Goal: Complete application form: Complete application form

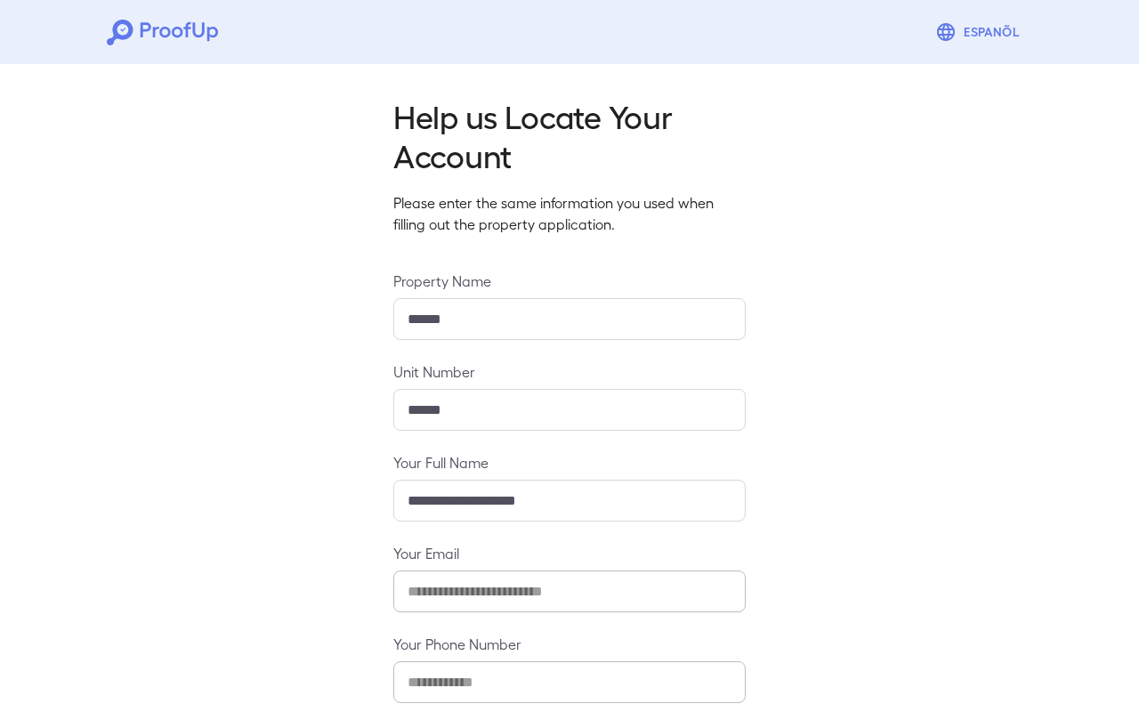
scroll to position [94, 0]
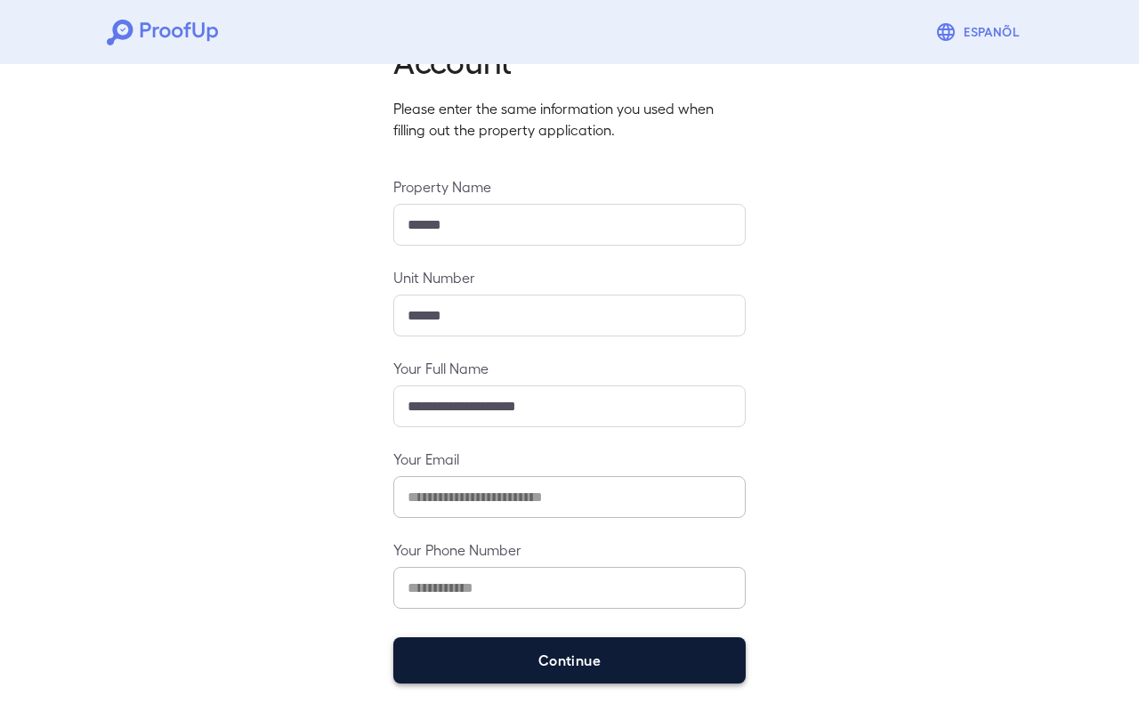
click at [638, 648] on button "Continue" at bounding box center [569, 660] width 352 height 46
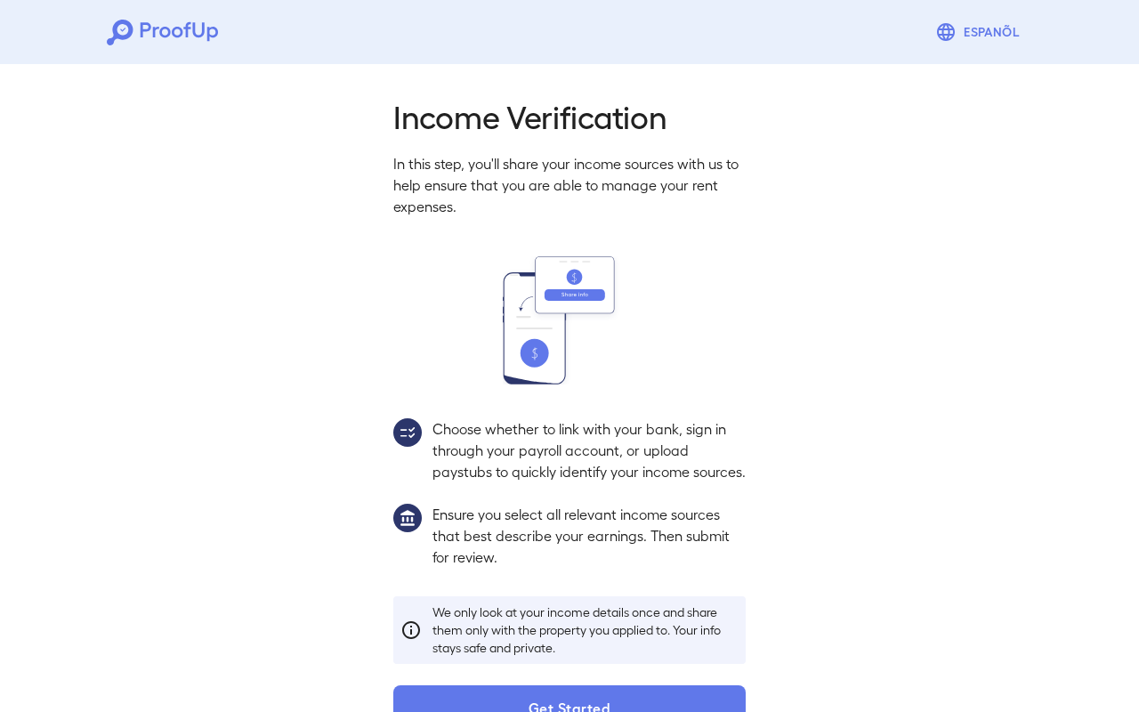
scroll to position [68, 0]
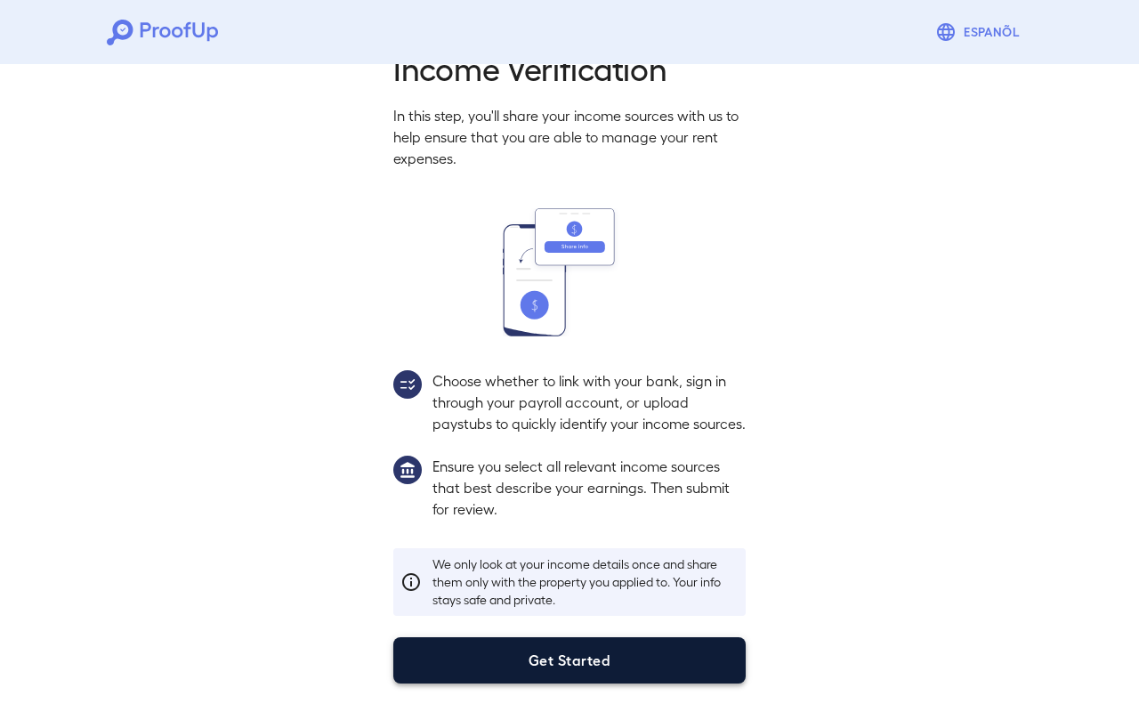
click at [575, 646] on button "Get Started" at bounding box center [569, 660] width 352 height 46
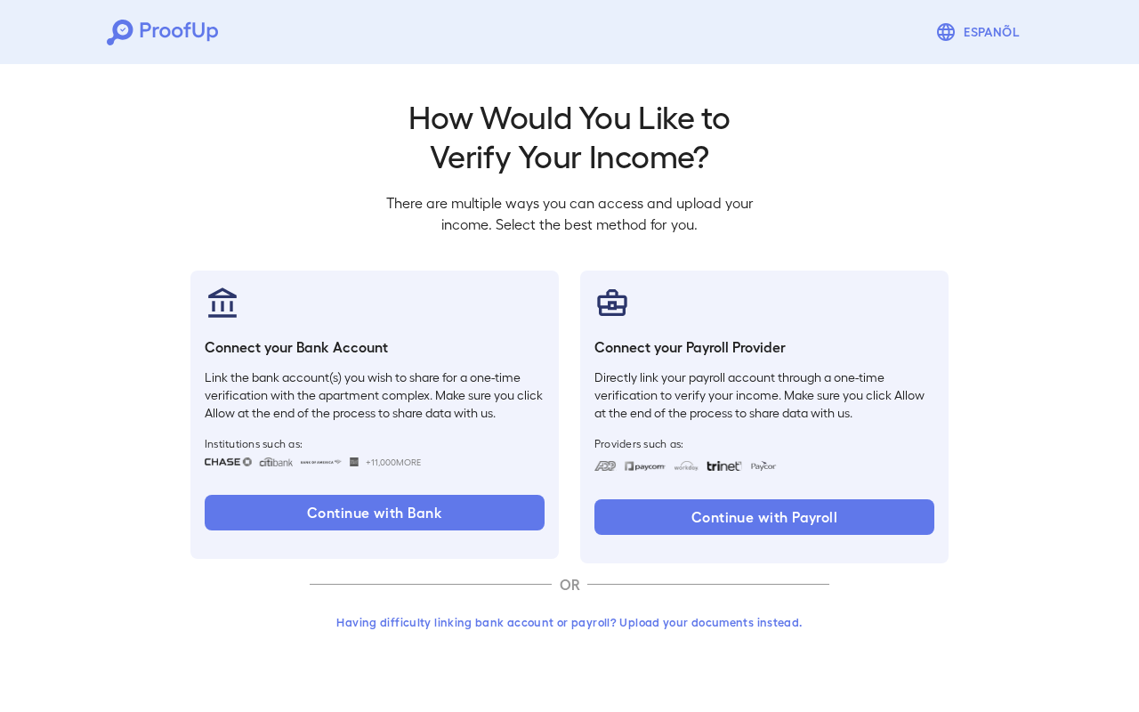
click at [561, 619] on button "Having difficulty linking bank account or payroll? Upload your documents instea…" at bounding box center [570, 622] width 520 height 32
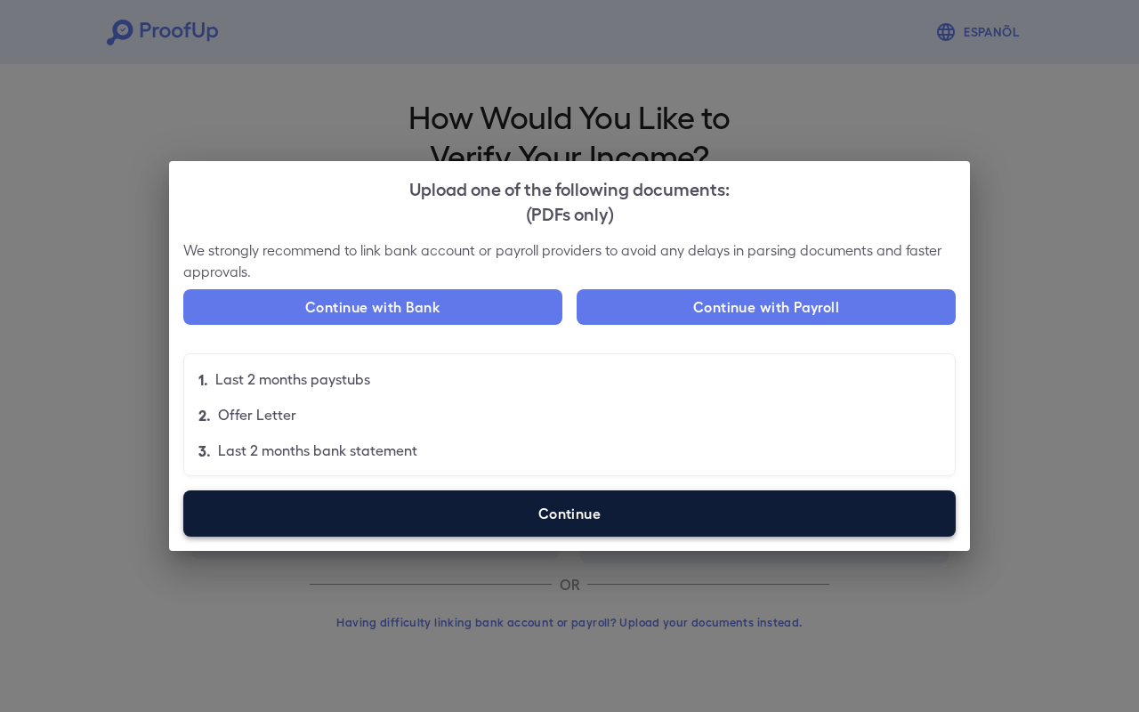
click at [511, 521] on label "Continue" at bounding box center [569, 513] width 772 height 46
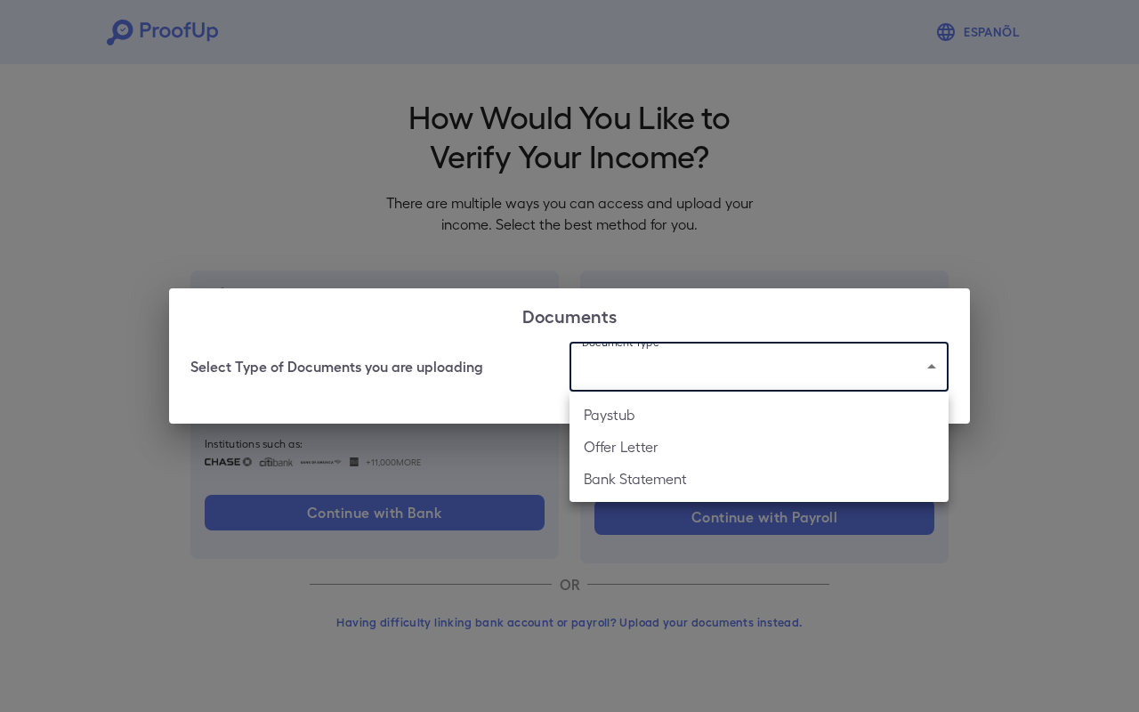
click at [621, 368] on body "Espanõl Go back How Would You Like to Verify Your Income? There are multiple wa…" at bounding box center [569, 340] width 1139 height 680
click at [635, 478] on li "Bank Statement" at bounding box center [758, 479] width 379 height 32
type input "**********"
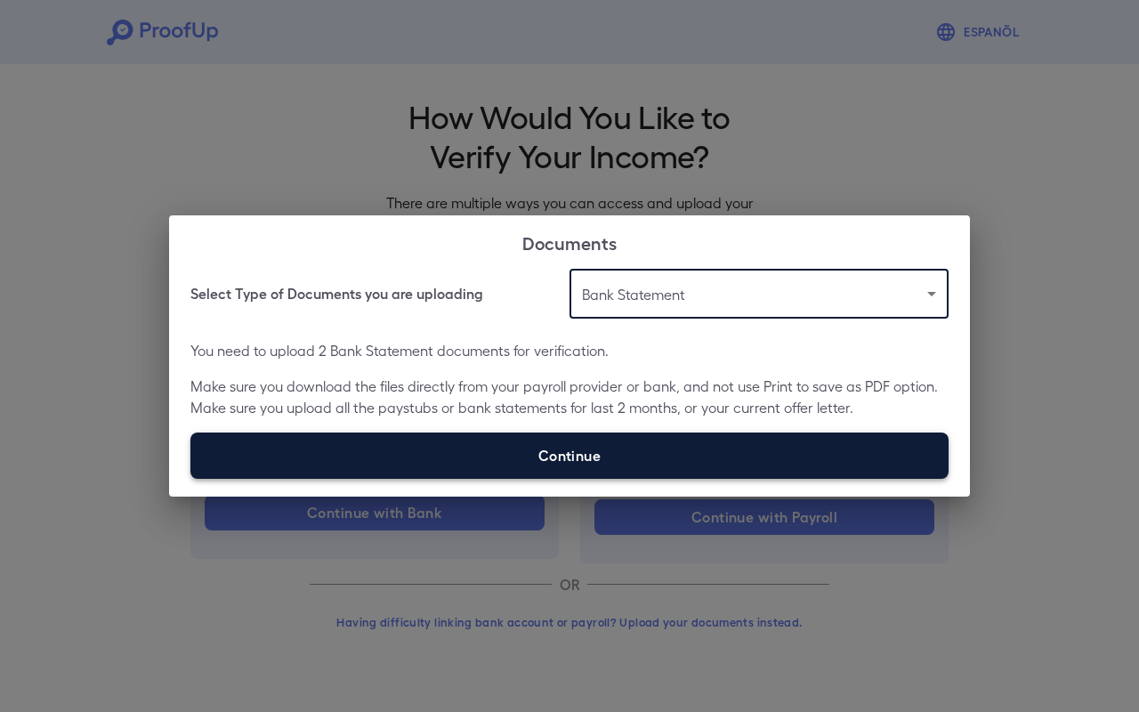
click at [552, 450] on label "Continue" at bounding box center [569, 455] width 758 height 46
click at [191, 478] on input "Continue" at bounding box center [190, 478] width 1 height 1
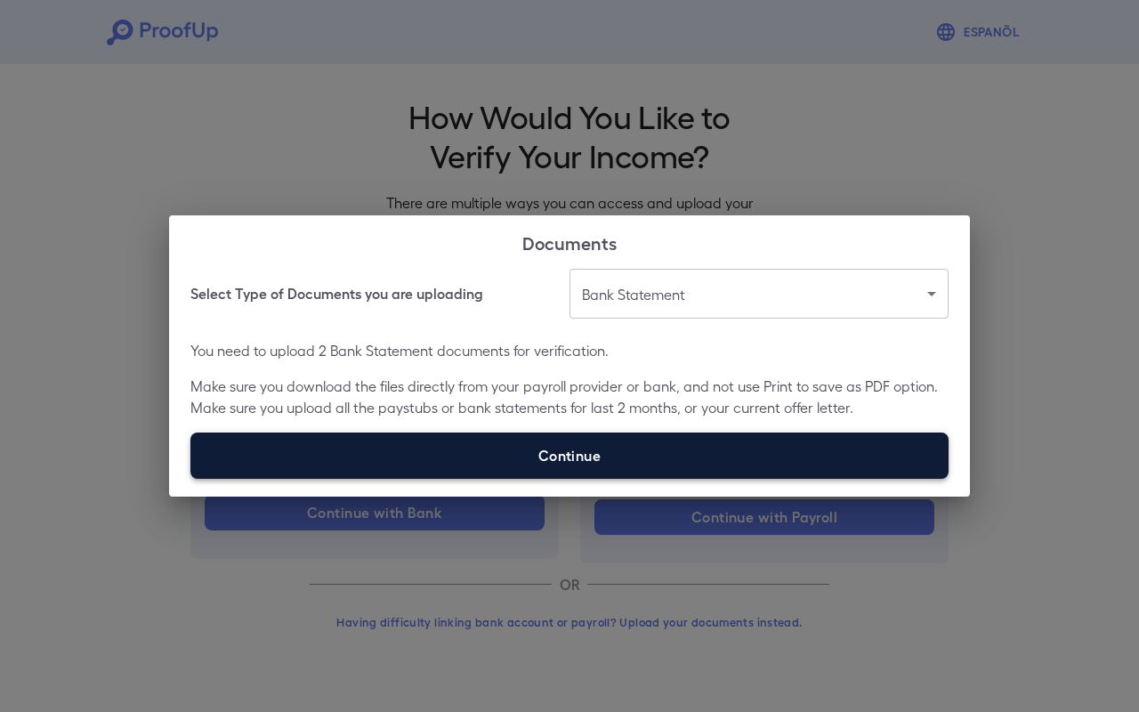
click at [521, 472] on label "Continue" at bounding box center [569, 455] width 758 height 46
click at [191, 478] on input "Continue" at bounding box center [190, 478] width 1 height 1
click at [530, 451] on label "Continue" at bounding box center [569, 455] width 758 height 46
click at [191, 478] on input "Continue" at bounding box center [190, 478] width 1 height 1
click at [583, 462] on label "Continue" at bounding box center [569, 455] width 758 height 46
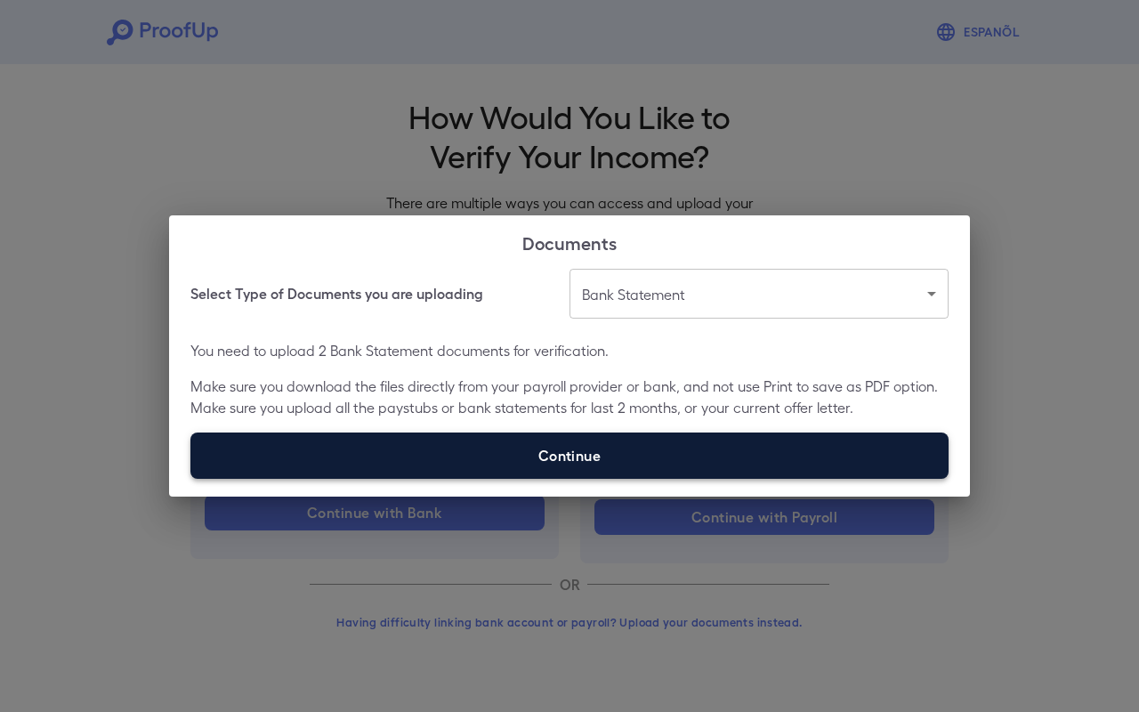
click at [191, 478] on input "Continue" at bounding box center [190, 478] width 1 height 1
click at [628, 444] on label "Continue" at bounding box center [569, 455] width 758 height 46
click at [191, 478] on input "Continue" at bounding box center [190, 478] width 1 height 1
type input "**********"
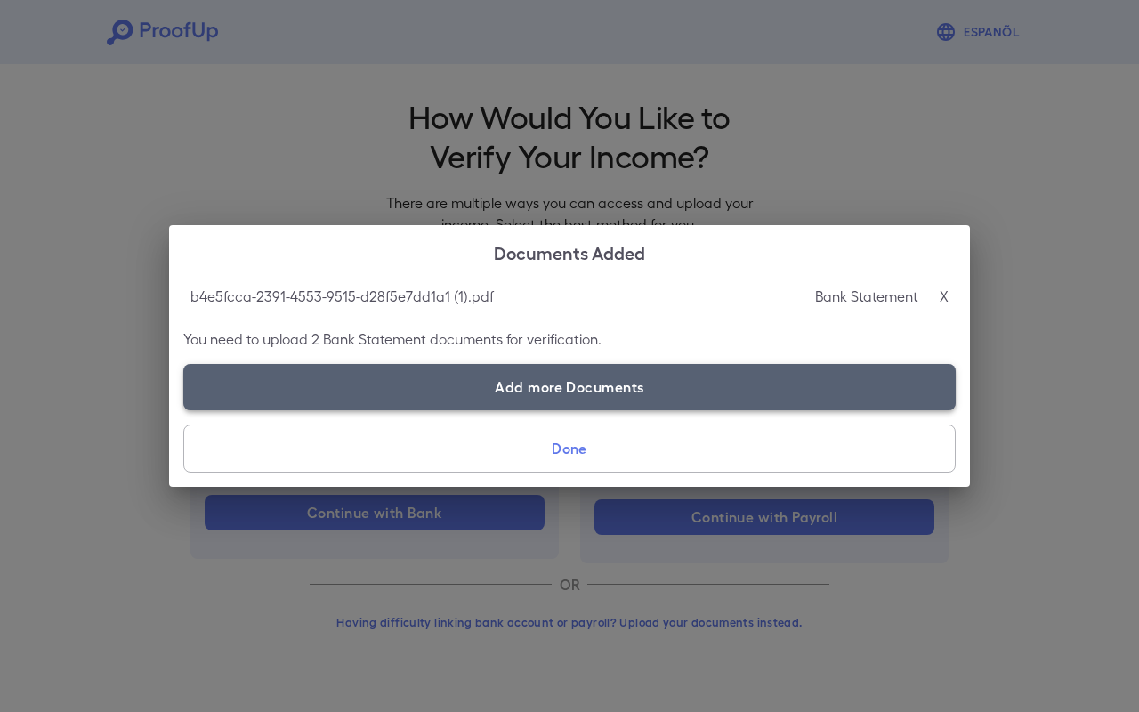
click at [584, 386] on label "Add more Documents" at bounding box center [569, 387] width 772 height 46
click at [184, 409] on input "Add more Documents" at bounding box center [183, 409] width 1 height 1
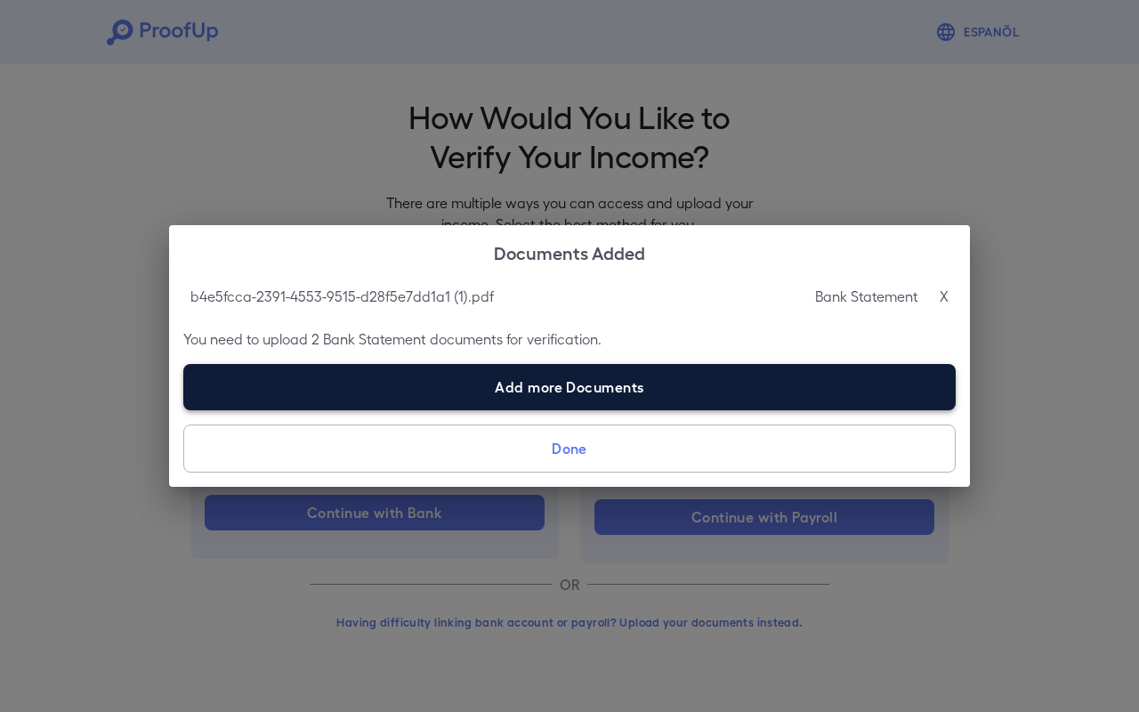
type input "**********"
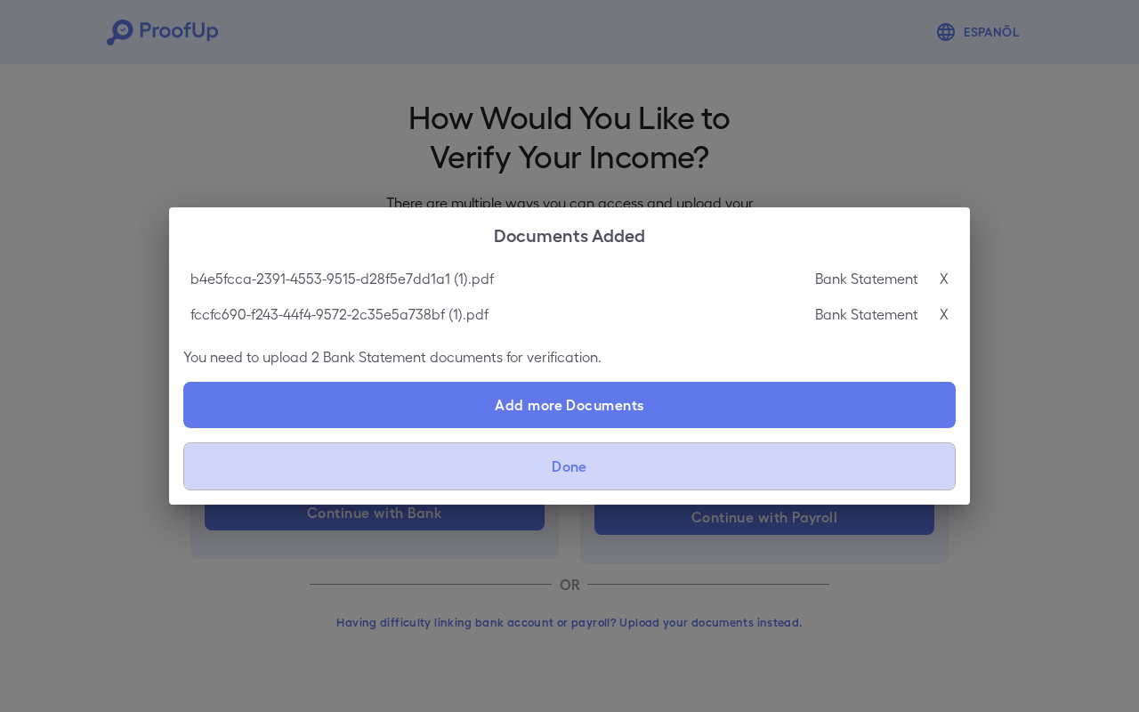
click at [689, 452] on button "Done" at bounding box center [569, 466] width 772 height 48
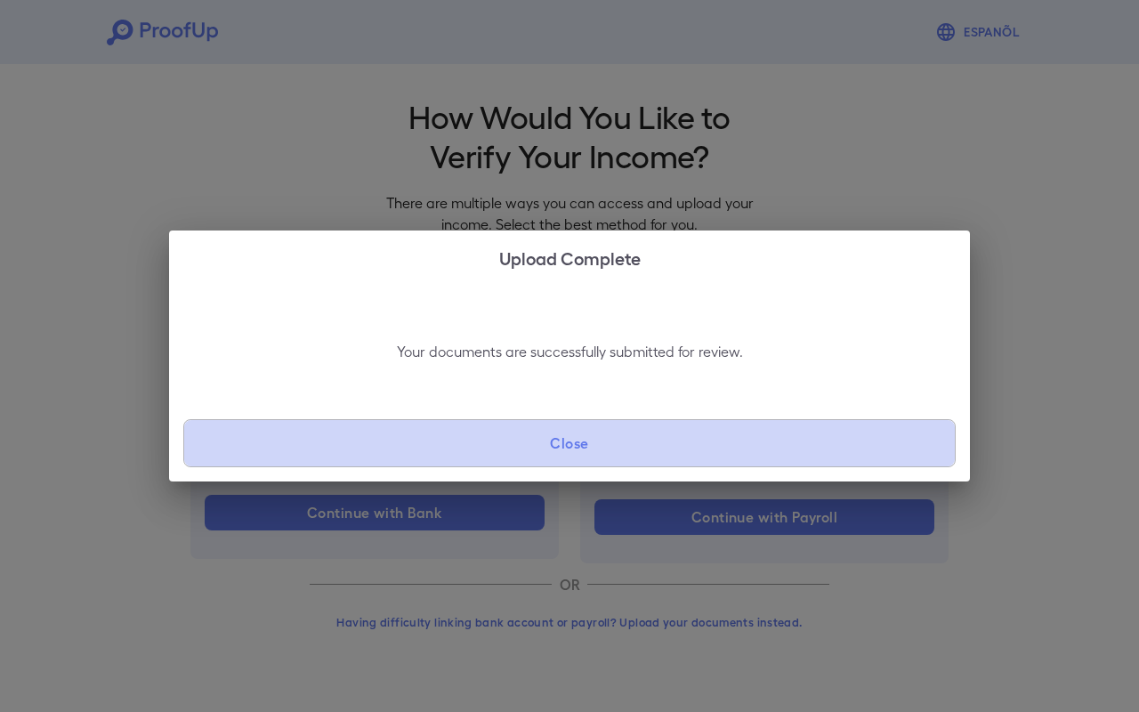
click at [689, 448] on button "Close" at bounding box center [569, 443] width 772 height 48
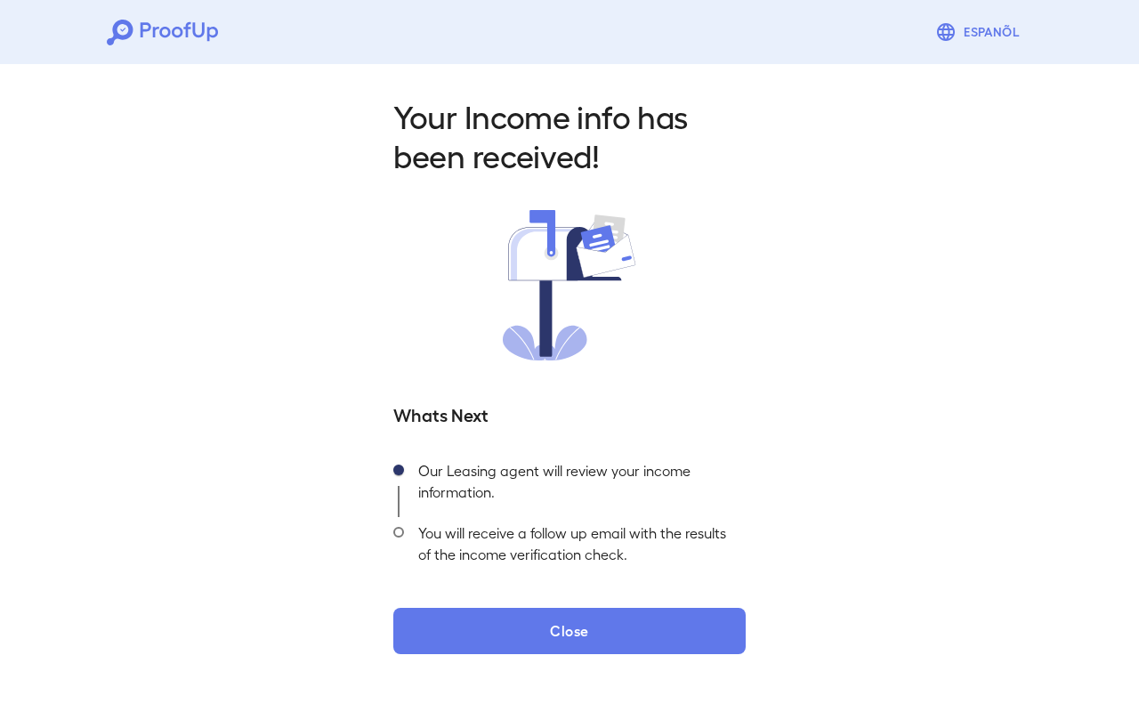
click at [661, 660] on div "Your Income info has been received! Whats Next Our Leasing agent will review yo…" at bounding box center [569, 369] width 1139 height 625
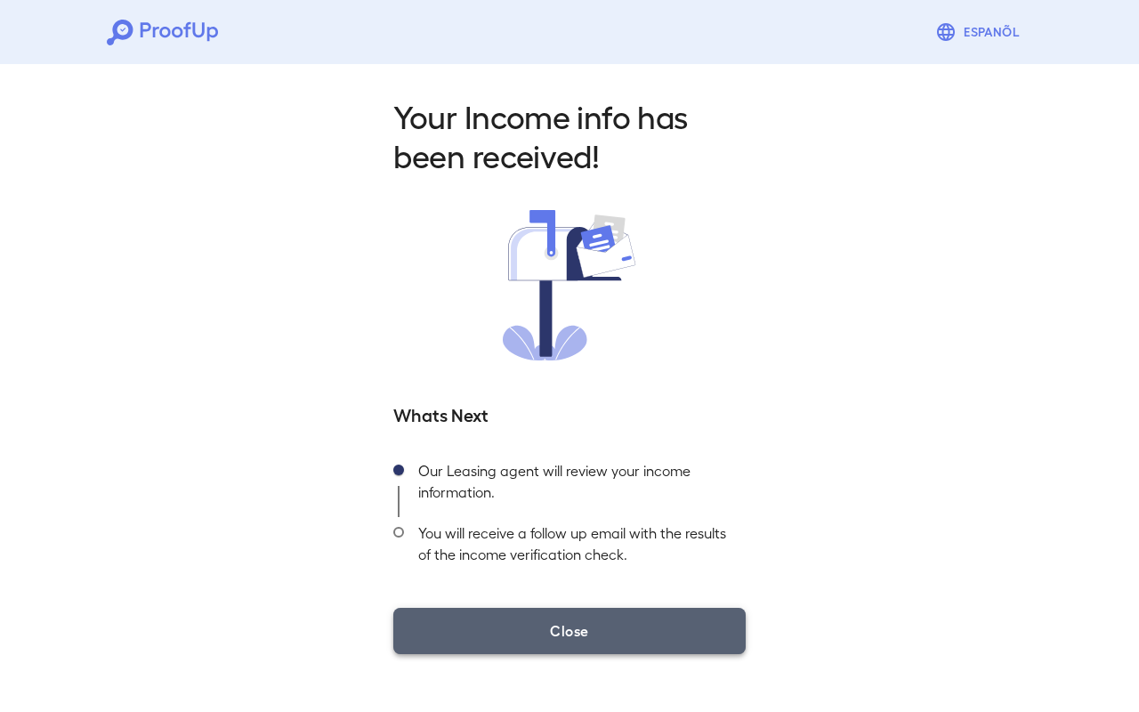
click at [662, 641] on button "Close" at bounding box center [569, 631] width 352 height 46
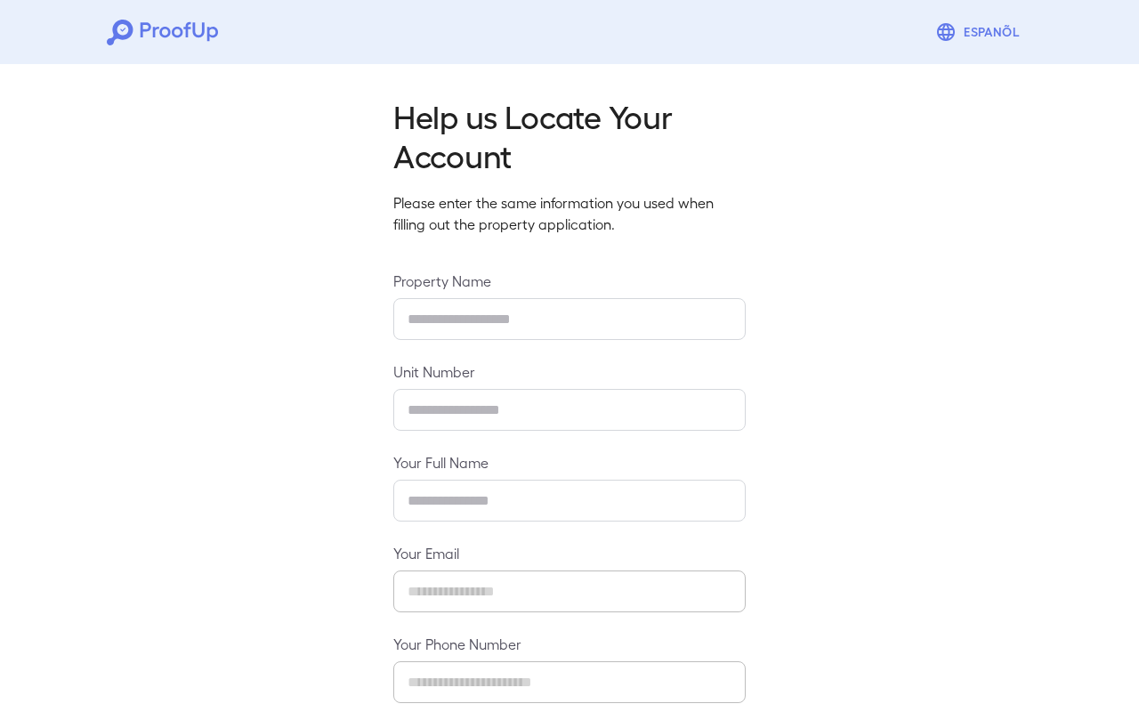
type input "******"
type input "**********"
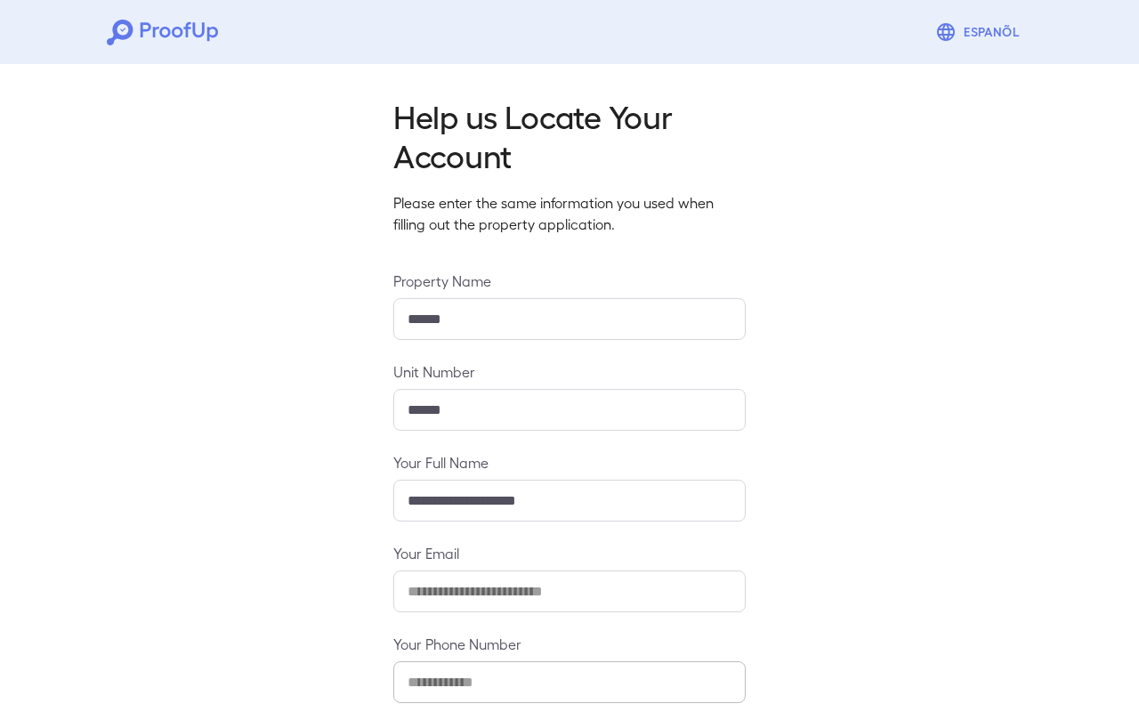
scroll to position [94, 0]
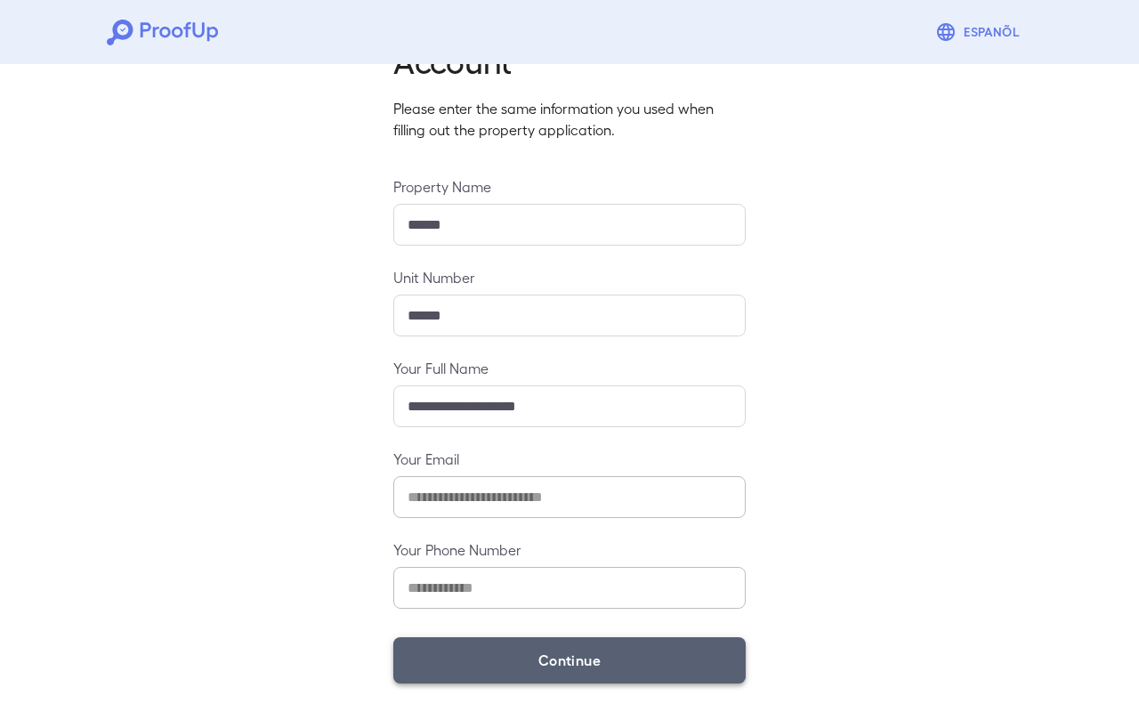
click at [538, 670] on button "Continue" at bounding box center [569, 660] width 352 height 46
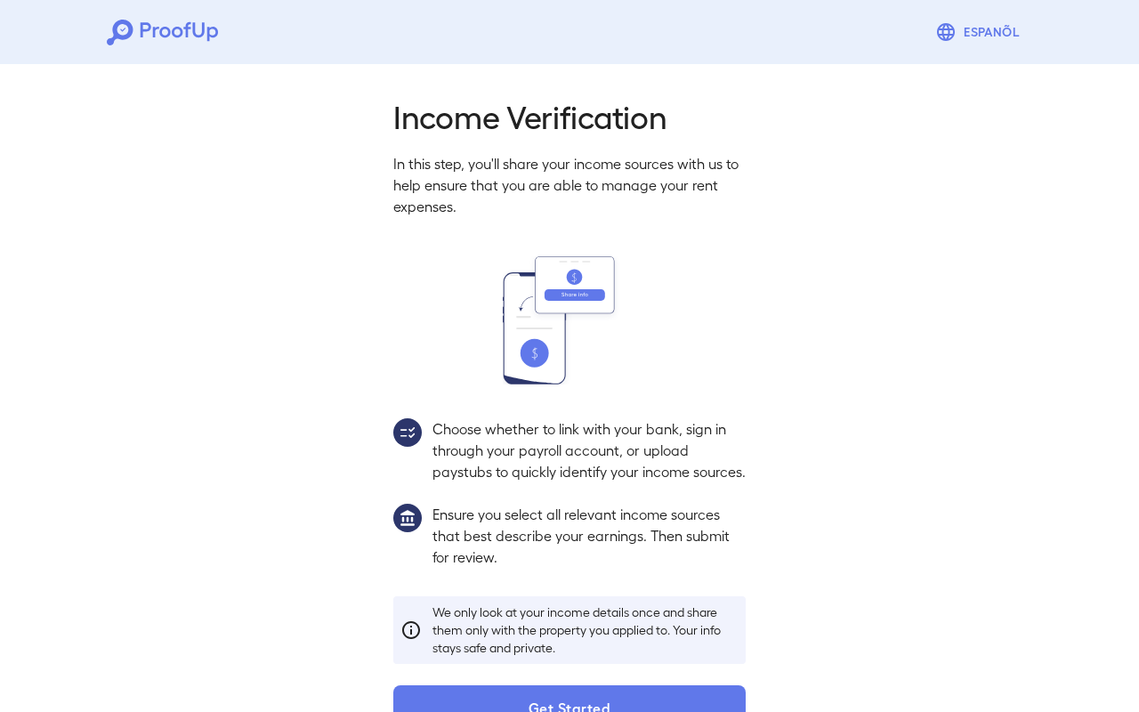
scroll to position [68, 0]
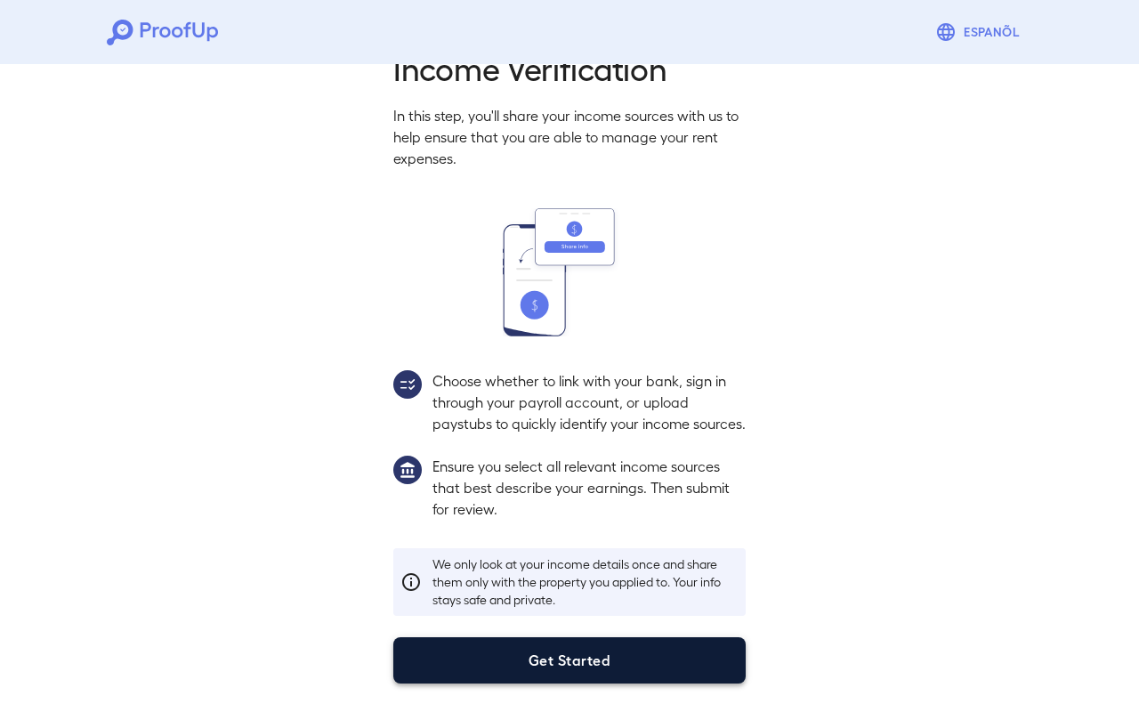
click at [563, 641] on button "Get Started" at bounding box center [569, 660] width 352 height 46
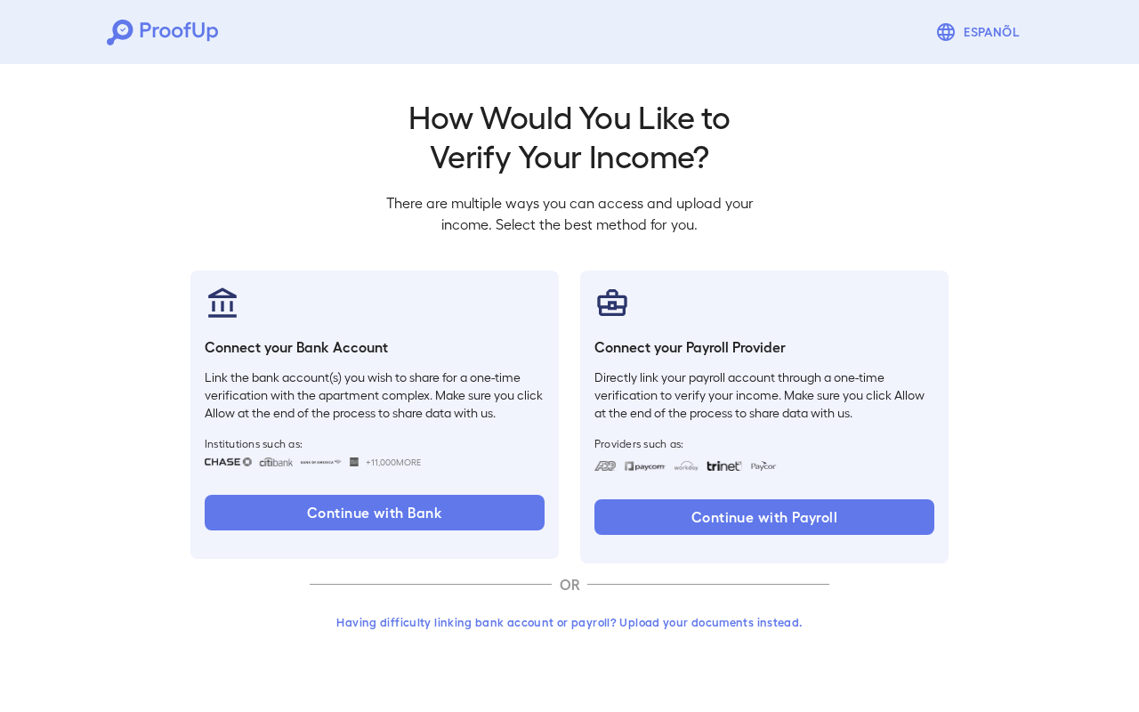
click at [575, 619] on button "Having difficulty linking bank account or payroll? Upload your documents instea…" at bounding box center [570, 622] width 520 height 32
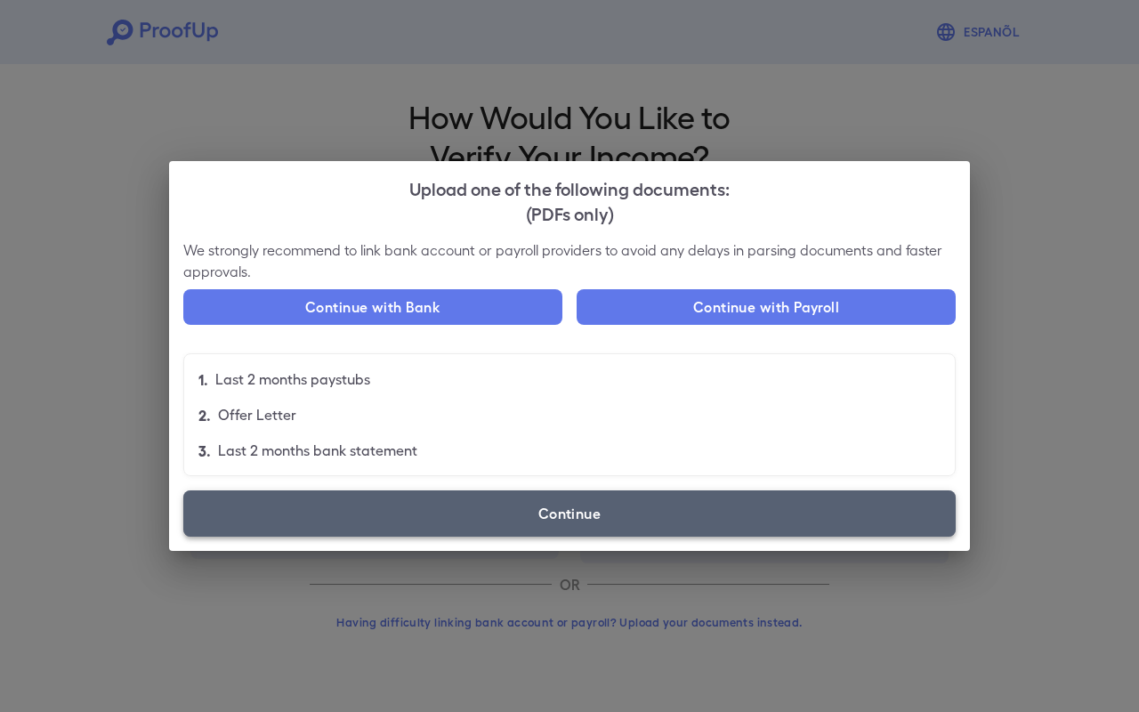
click at [588, 511] on label "Continue" at bounding box center [569, 513] width 772 height 46
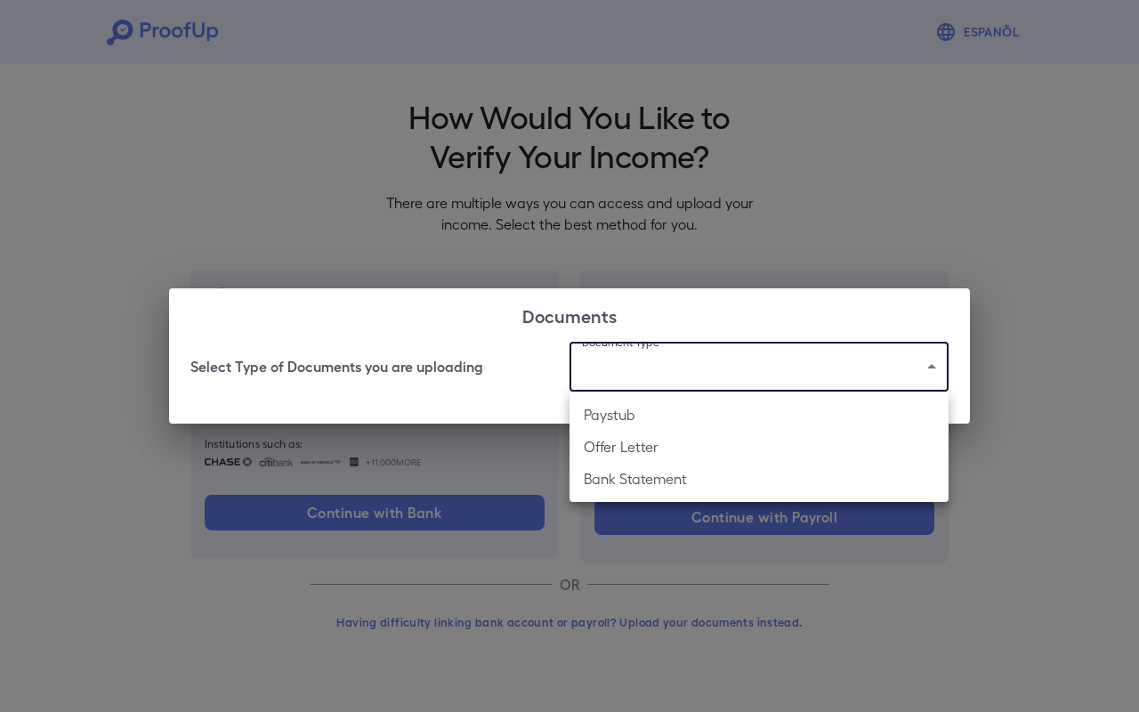
click at [638, 375] on body "Espanõl Go back How Would You Like to Verify Your Income? There are multiple wa…" at bounding box center [569, 340] width 1139 height 680
click at [665, 478] on li "Bank Statement" at bounding box center [758, 479] width 379 height 32
type input "**********"
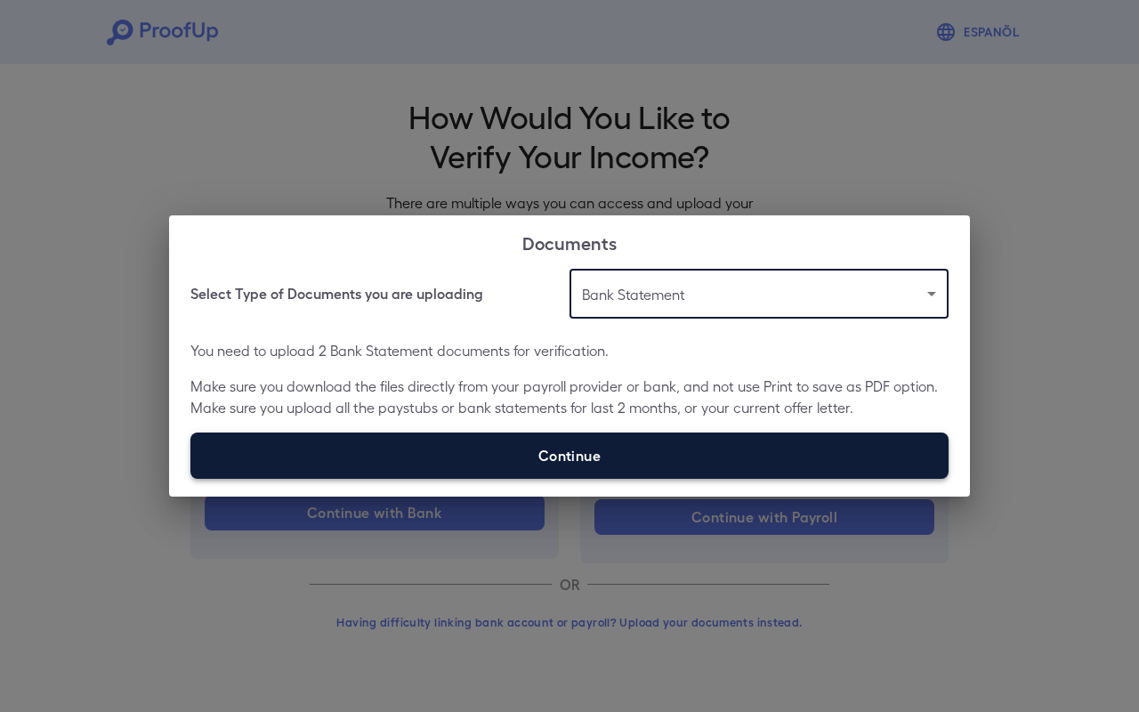
click at [544, 455] on label "Continue" at bounding box center [569, 455] width 758 height 46
click at [191, 478] on input "Continue" at bounding box center [190, 478] width 1 height 1
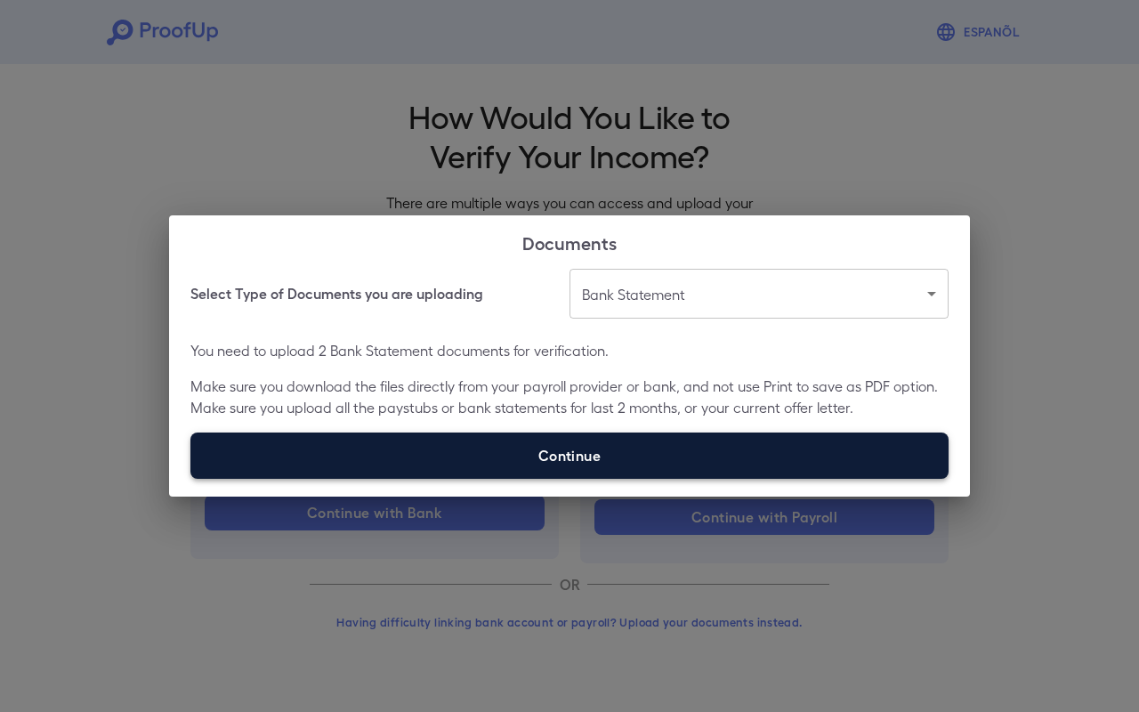
type input "**********"
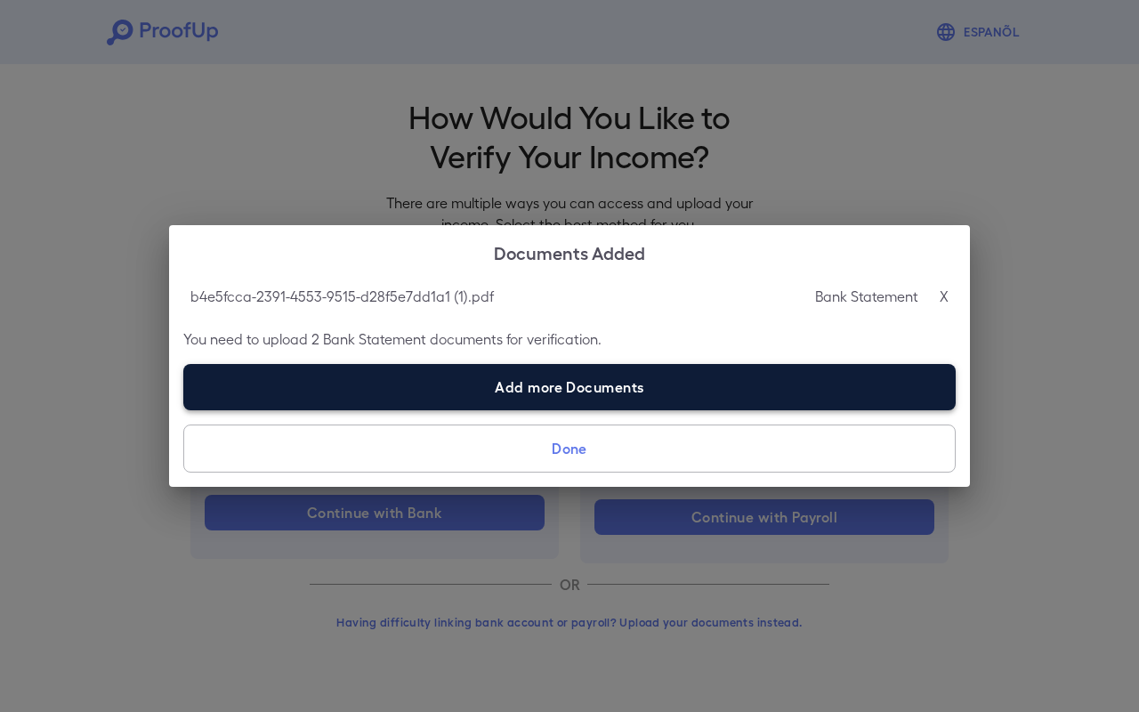
click at [502, 406] on label "Add more Documents" at bounding box center [569, 387] width 772 height 46
click at [184, 409] on input "Add more Documents" at bounding box center [183, 409] width 1 height 1
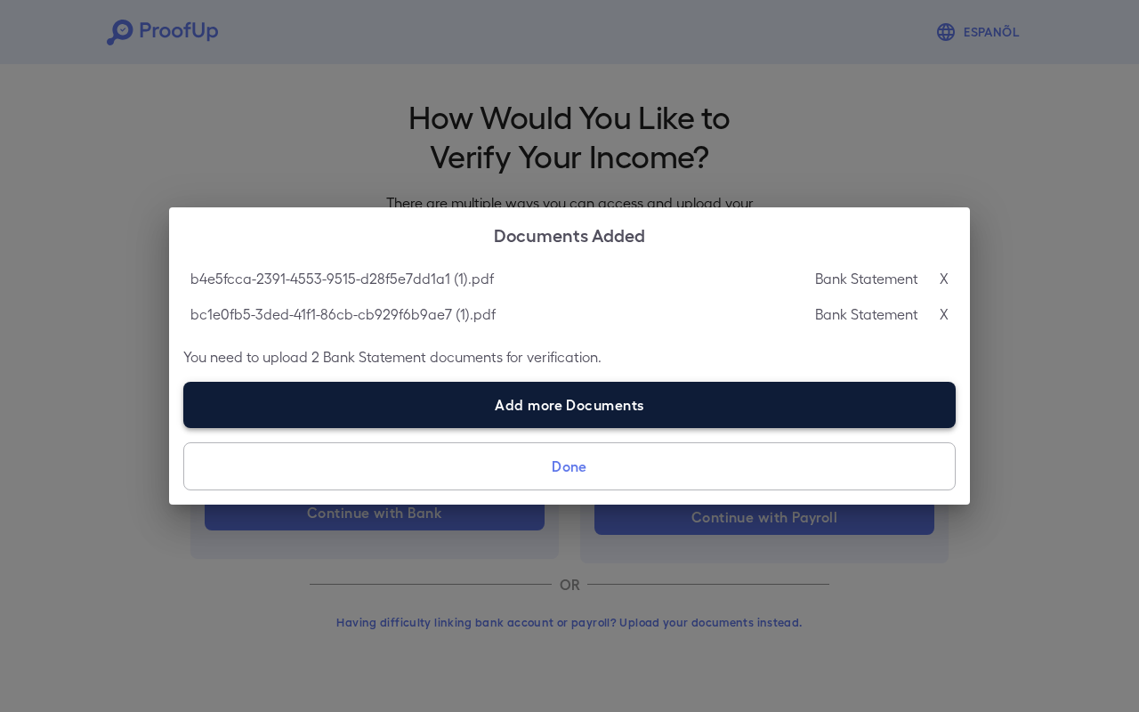
click at [515, 412] on label "Add more Documents" at bounding box center [569, 405] width 772 height 46
click at [184, 427] on input "Add more Documents" at bounding box center [183, 427] width 1 height 1
type input "**********"
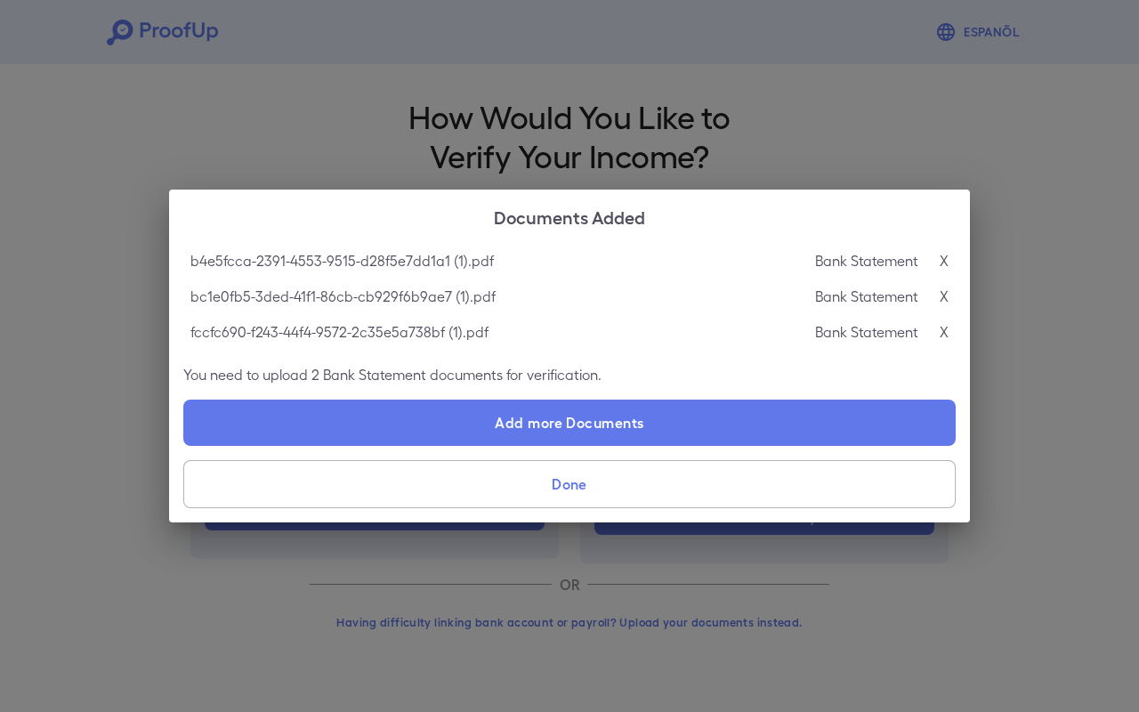
click at [561, 485] on button "Done" at bounding box center [569, 484] width 772 height 48
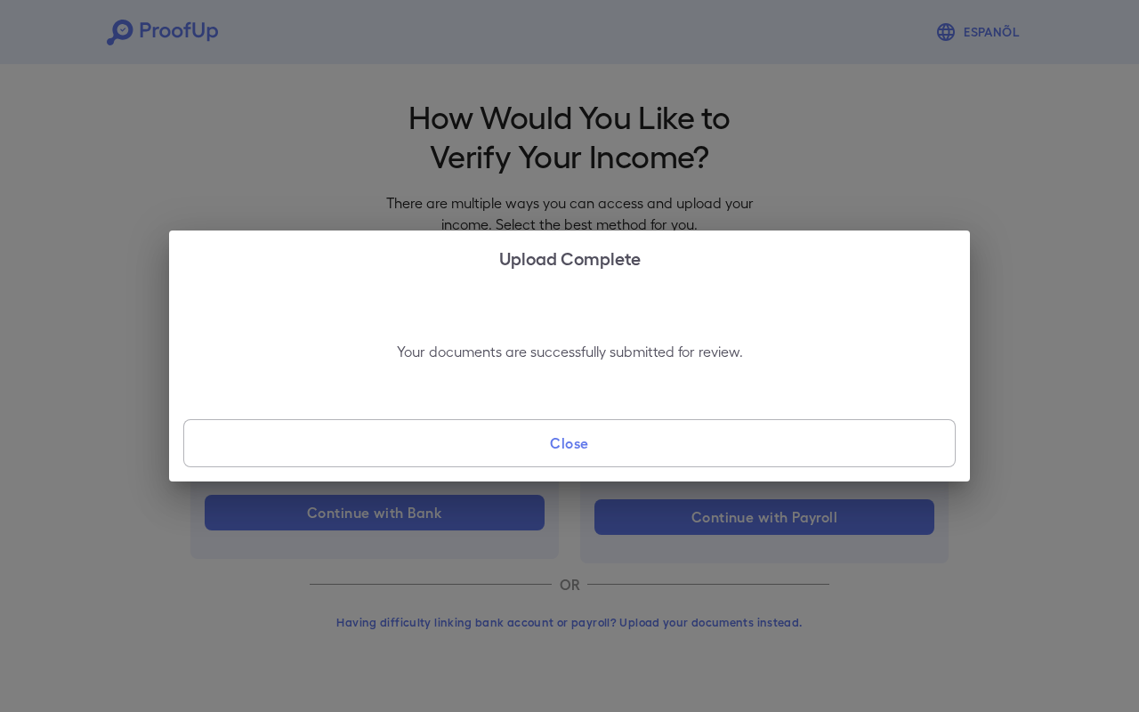
click at [608, 454] on button "Close" at bounding box center [569, 443] width 772 height 48
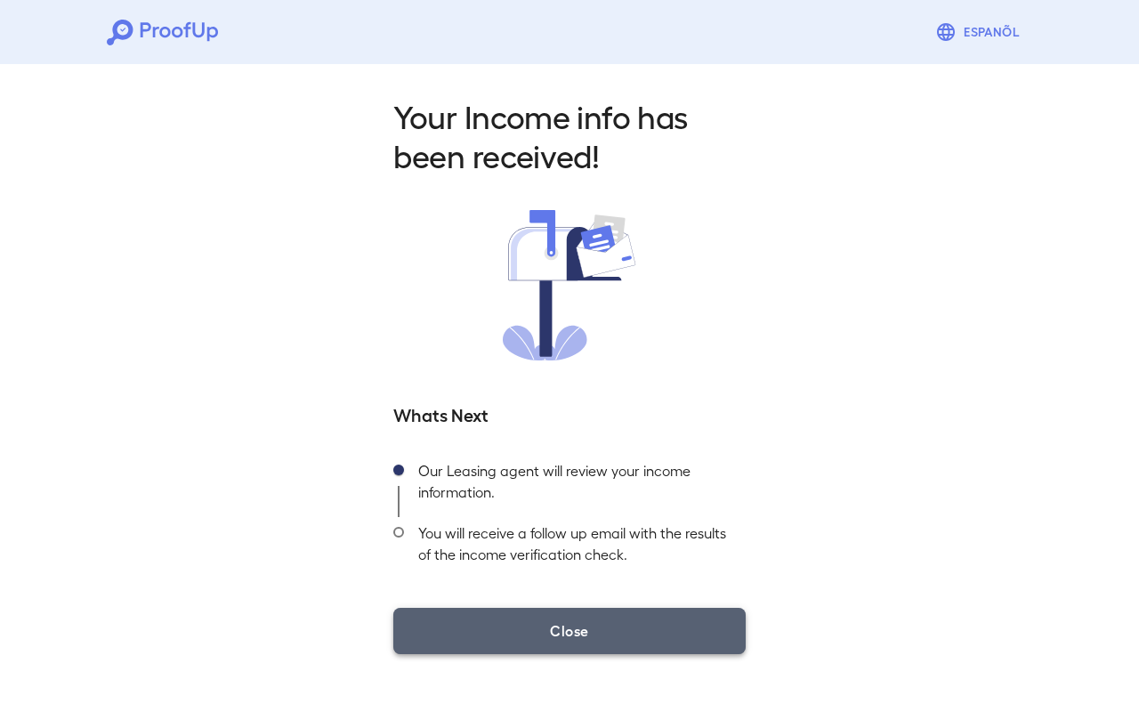
click at [603, 627] on button "Close" at bounding box center [569, 631] width 352 height 46
